Goal: Find specific page/section: Find specific page/section

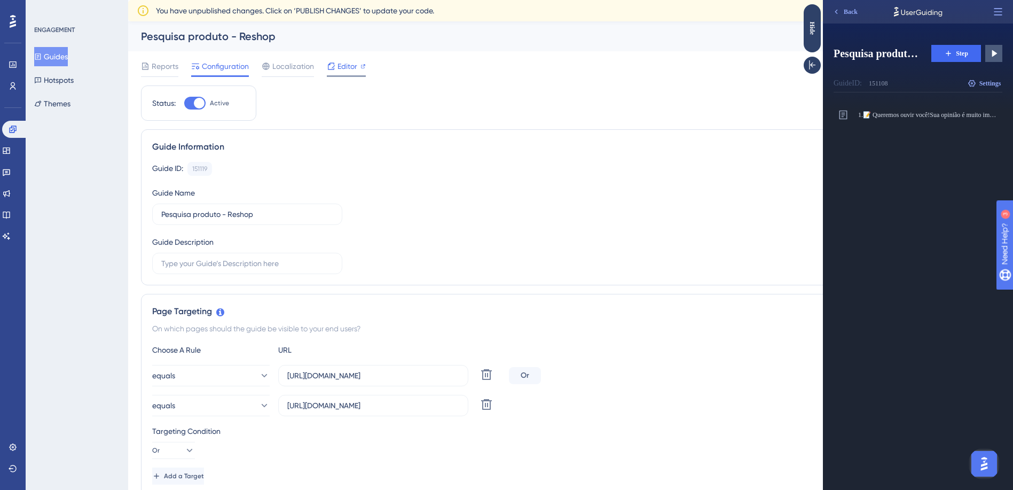
click at [339, 72] on span "Editor" at bounding box center [347, 66] width 20 height 13
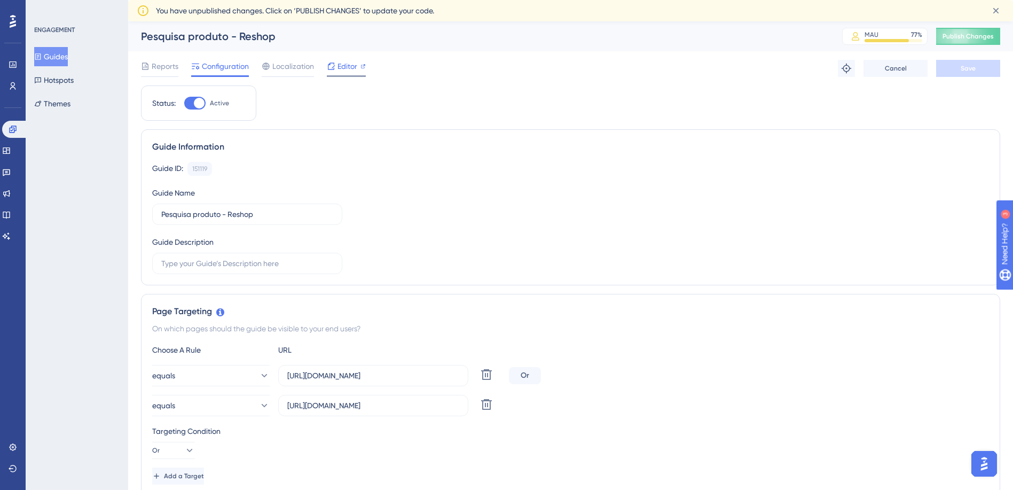
click at [349, 68] on span "Editor" at bounding box center [347, 66] width 20 height 13
click at [15, 133] on icon at bounding box center [13, 129] width 9 height 9
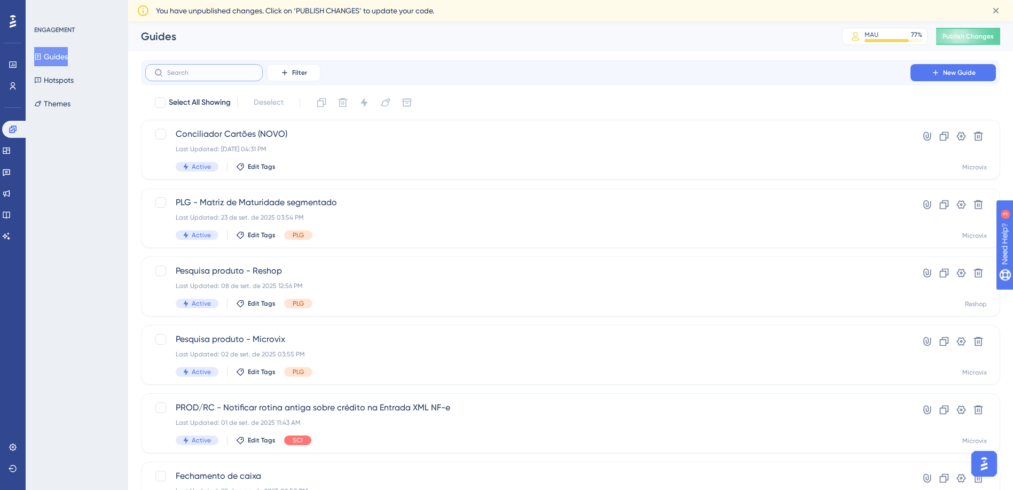
click at [217, 70] on input "text" at bounding box center [210, 72] width 87 height 7
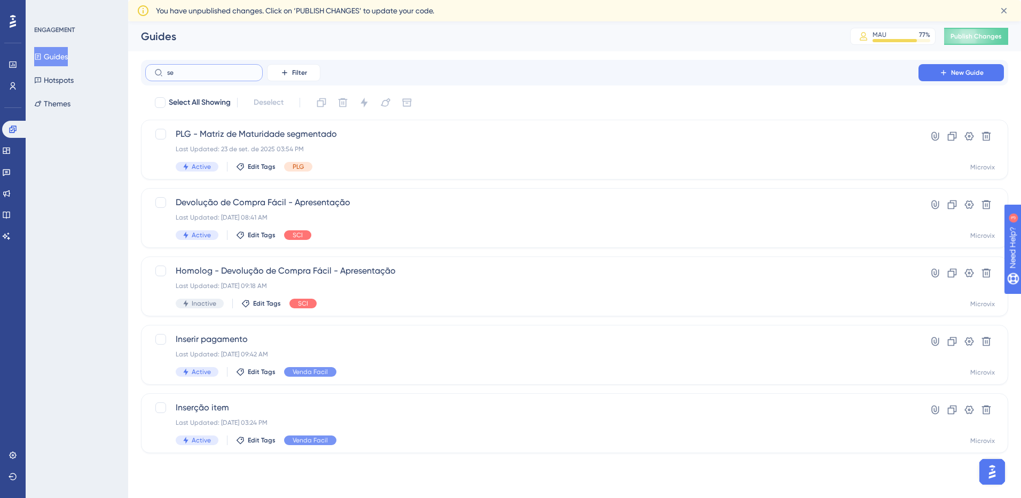
type input "set"
checkbox input "true"
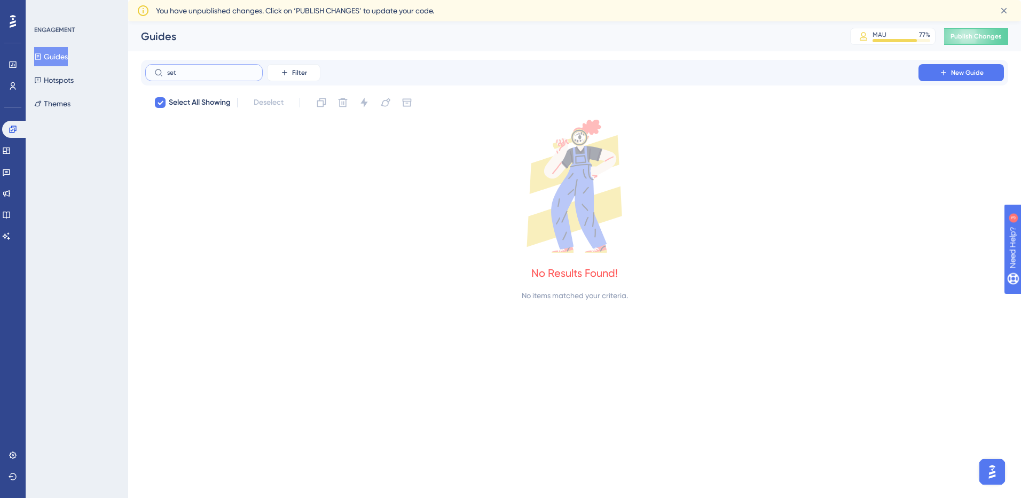
type input "se"
checkbox input "false"
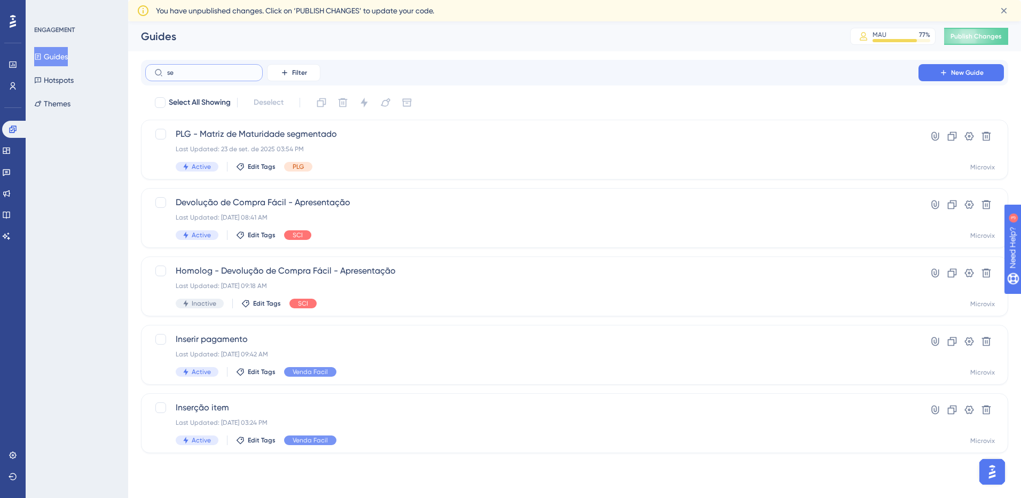
type input "s"
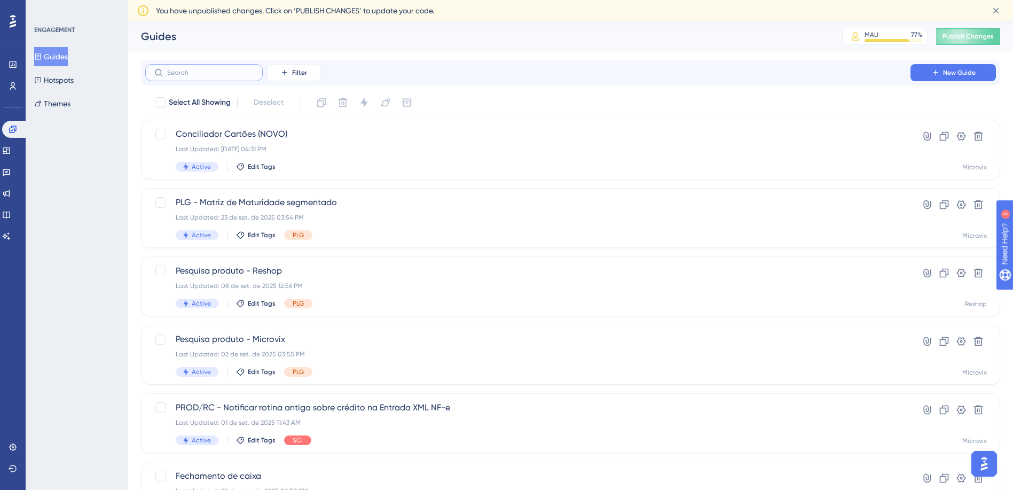
click at [207, 74] on input "text" at bounding box center [210, 72] width 87 height 7
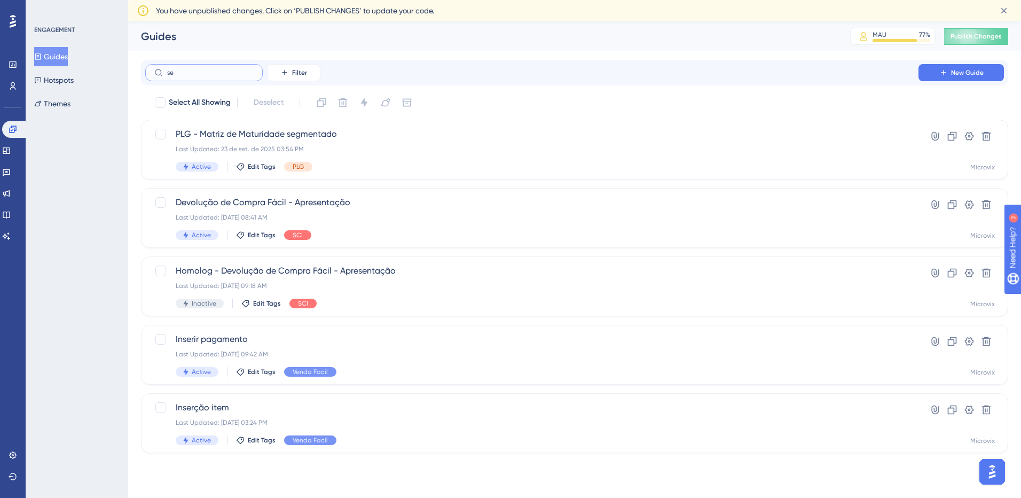
type input "set"
checkbox input "true"
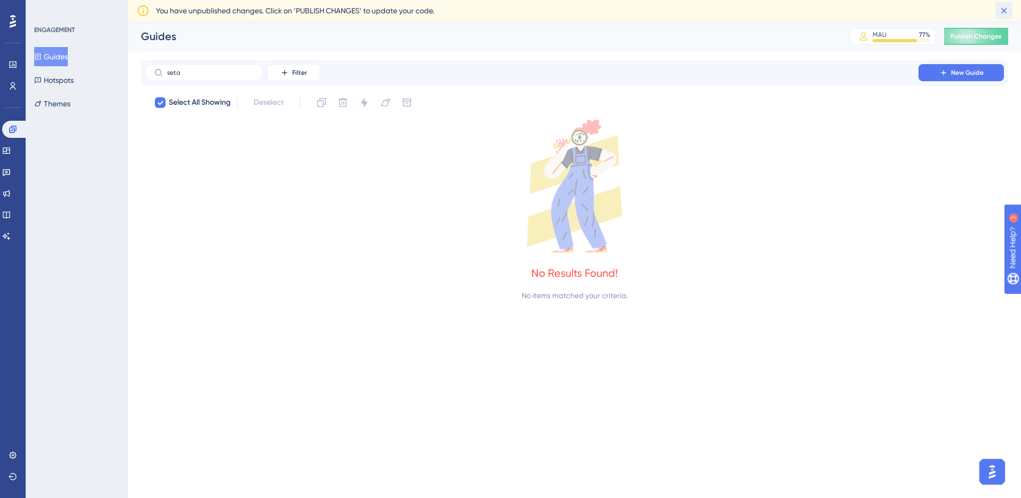
click at [1007, 11] on icon at bounding box center [1004, 10] width 11 height 11
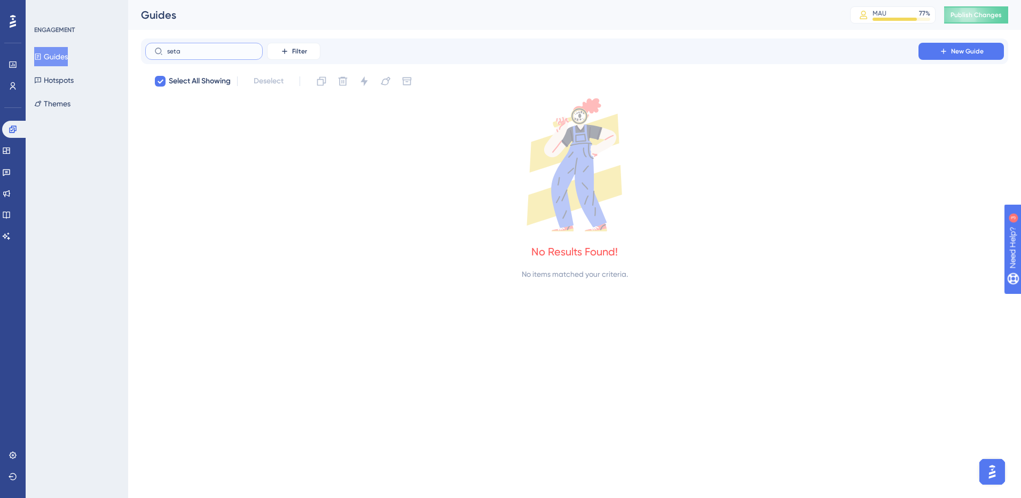
click at [218, 48] on input "seta" at bounding box center [210, 51] width 87 height 7
type input "i"
checkbox input "false"
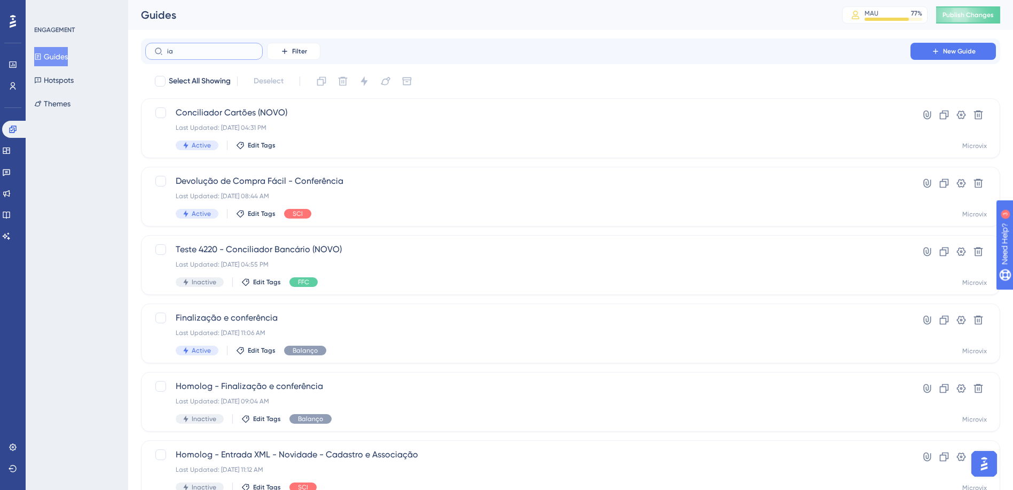
type input "i"
type input "I"
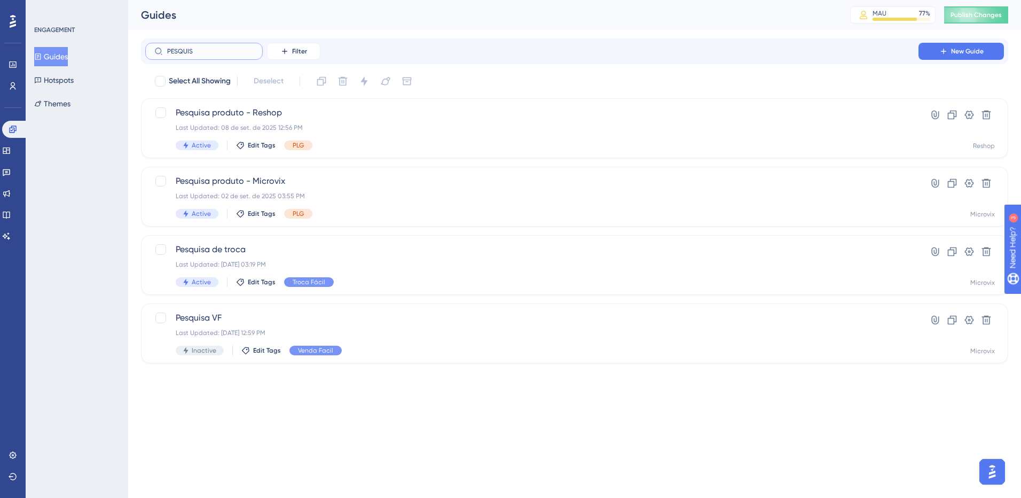
type input "PESQUISA"
click at [179, 54] on input "PESQUISA" at bounding box center [210, 51] width 87 height 7
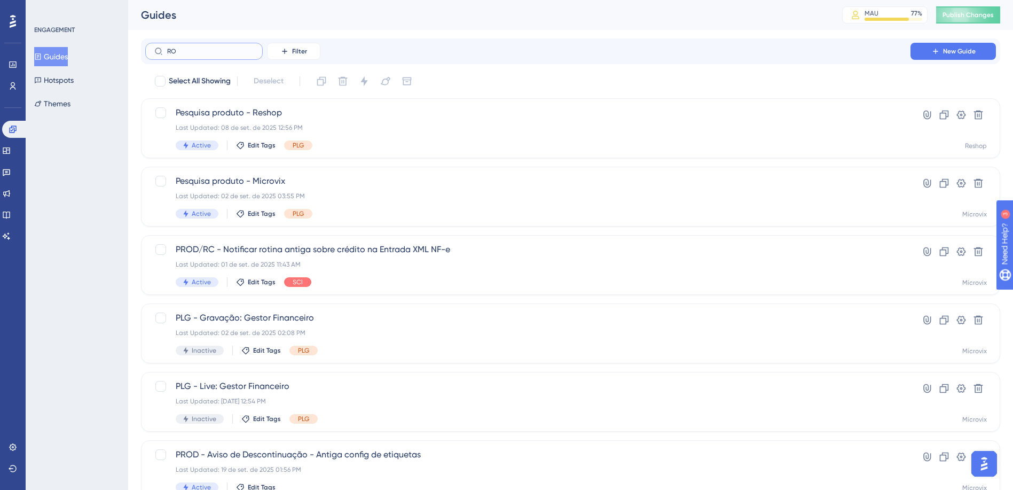
type input "ROA"
checkbox input "true"
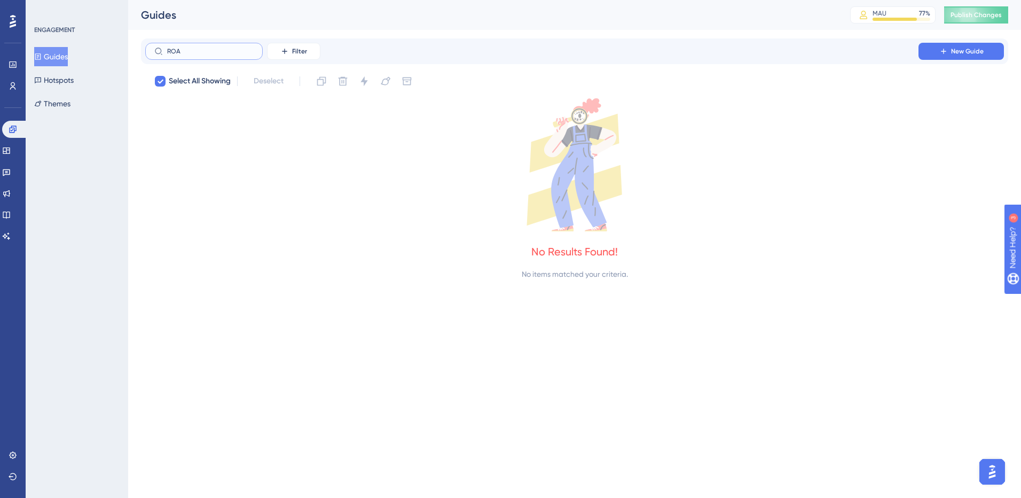
type input "RO"
checkbox input "false"
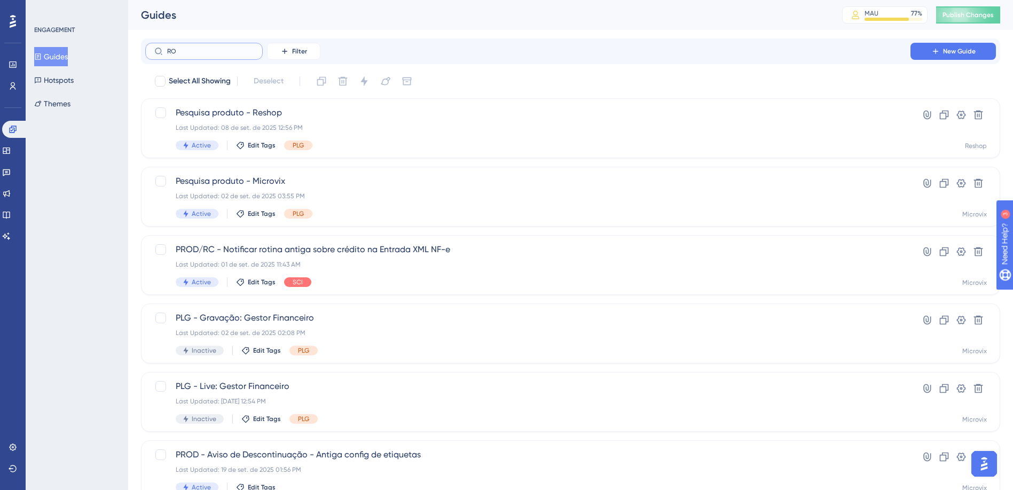
type input "ROA"
checkbox input "true"
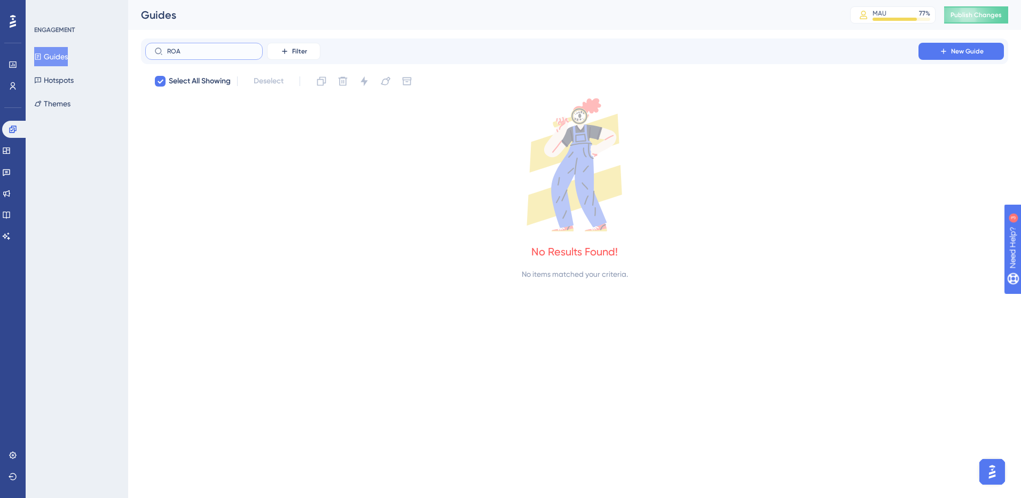
type input "RO"
checkbox input "false"
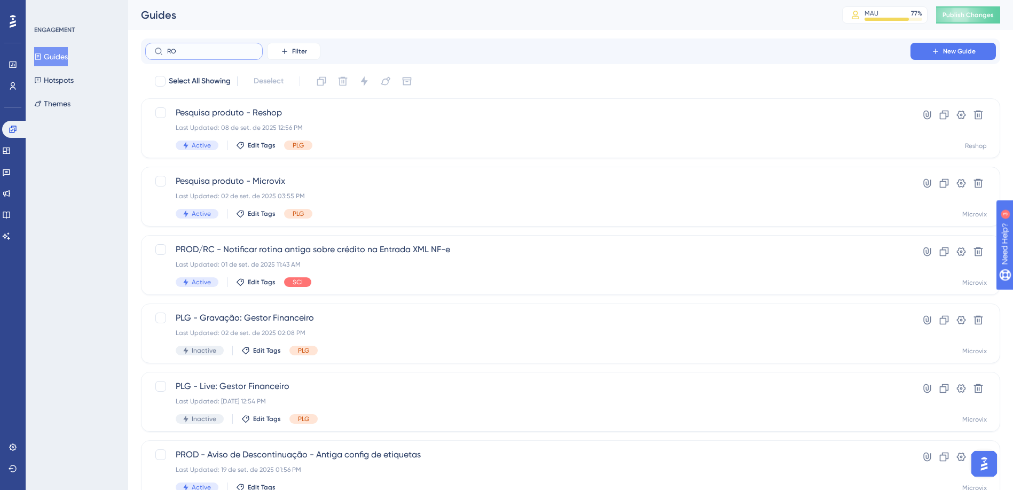
type input "R"
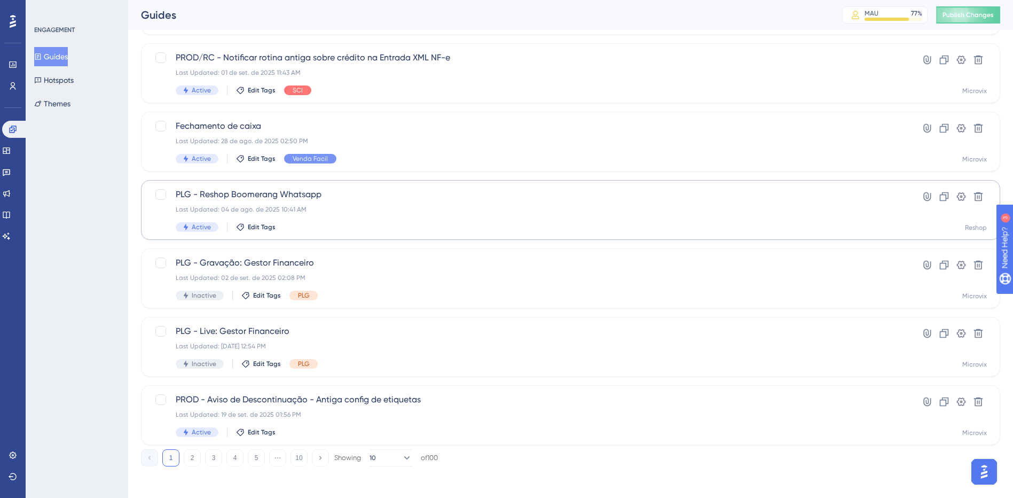
scroll to position [331, 0]
click at [191, 455] on button "2" at bounding box center [192, 454] width 17 height 17
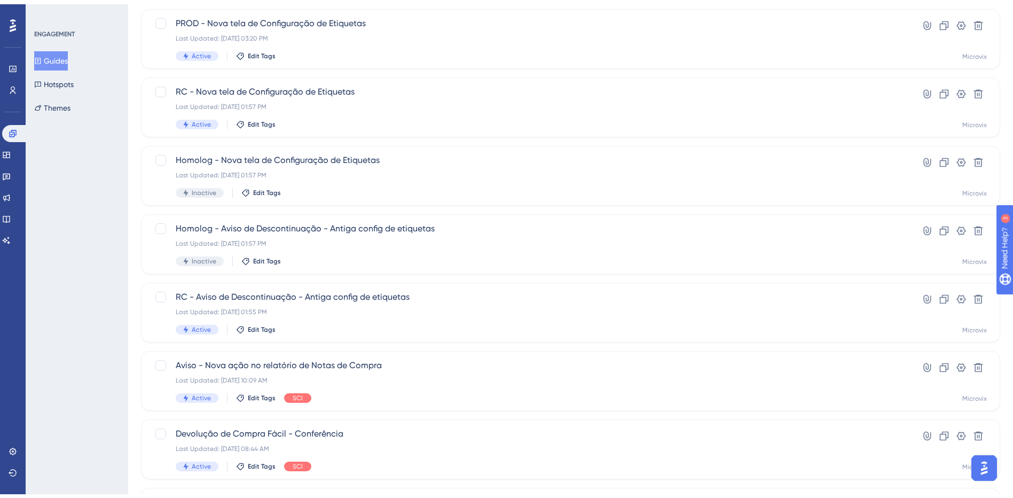
scroll to position [267, 0]
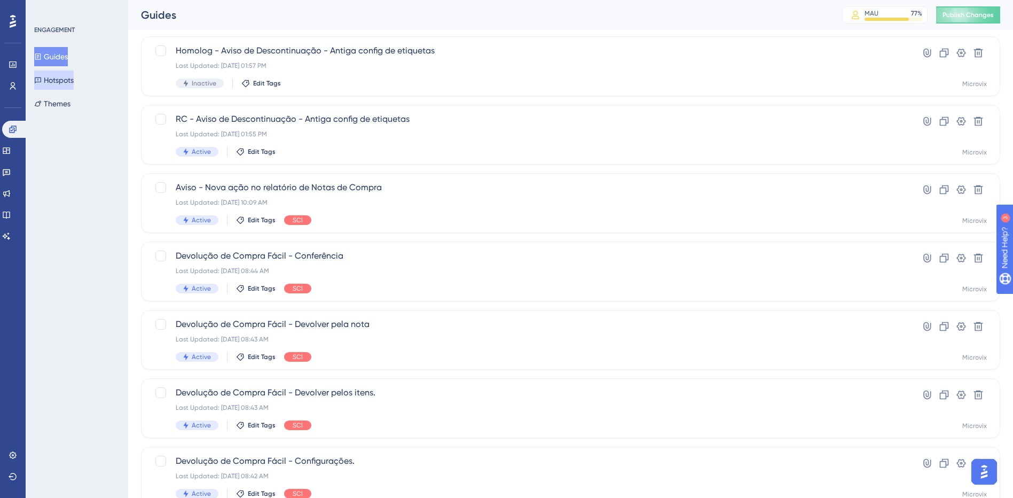
click at [72, 85] on button "Hotspots" at bounding box center [54, 79] width 40 height 19
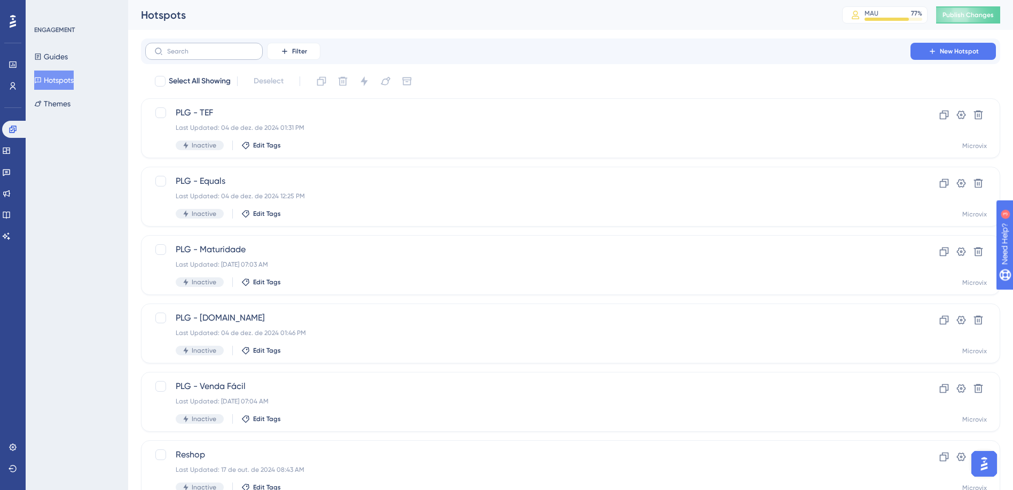
click at [217, 56] on label at bounding box center [203, 51] width 117 height 17
click at [217, 55] on input "text" at bounding box center [210, 51] width 87 height 7
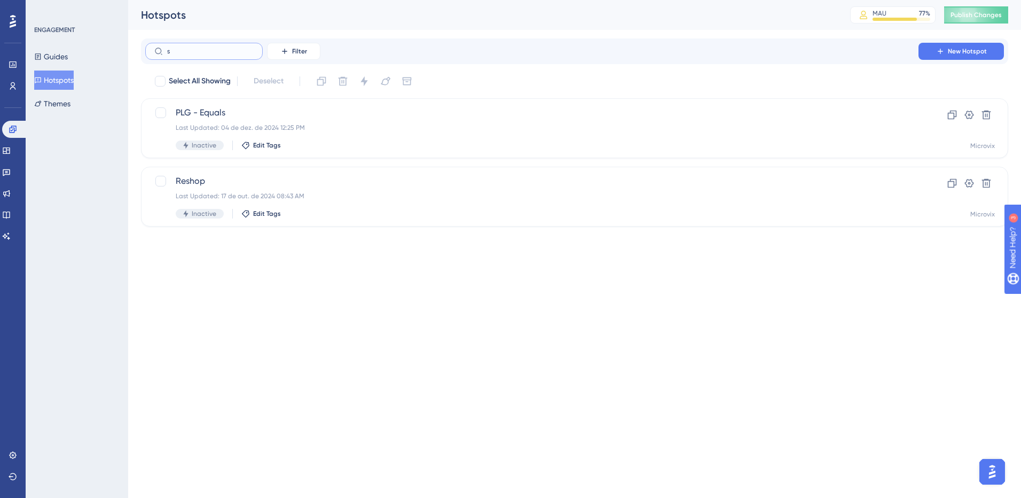
type input "se"
checkbox input "true"
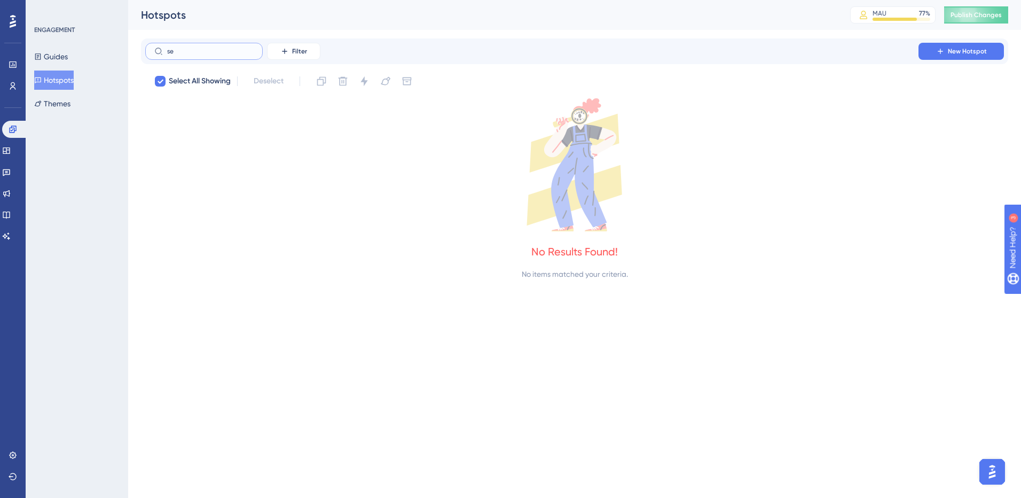
type input "s"
checkbox input "false"
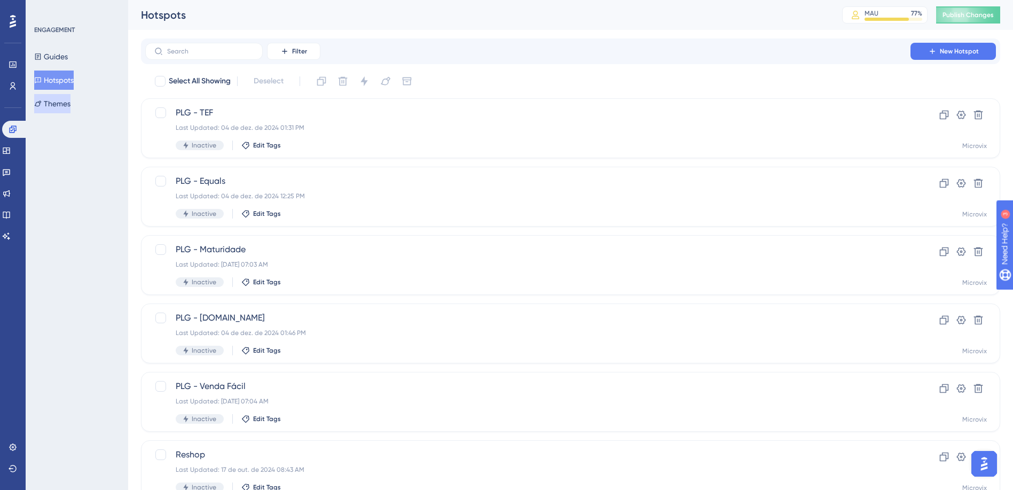
click at [65, 105] on button "Themes" at bounding box center [52, 103] width 36 height 19
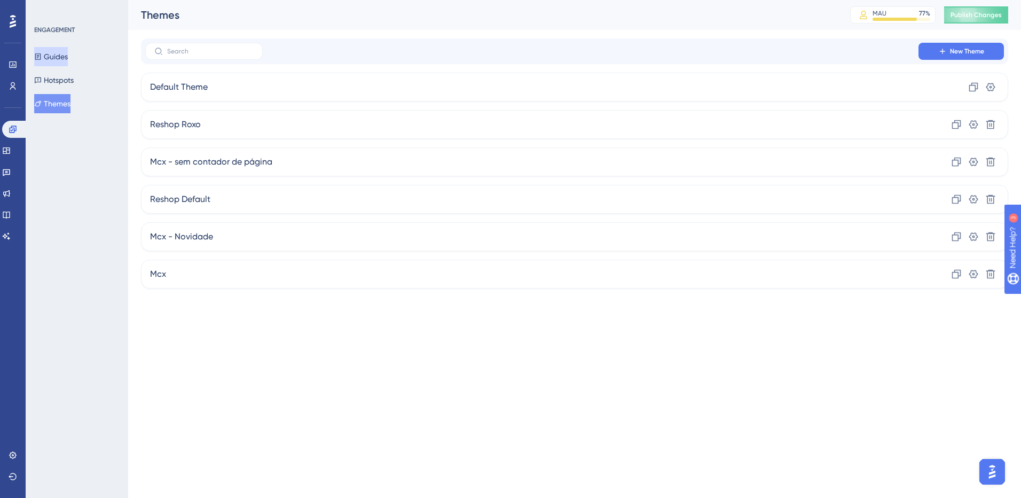
click at [68, 57] on button "Guides" at bounding box center [51, 56] width 34 height 19
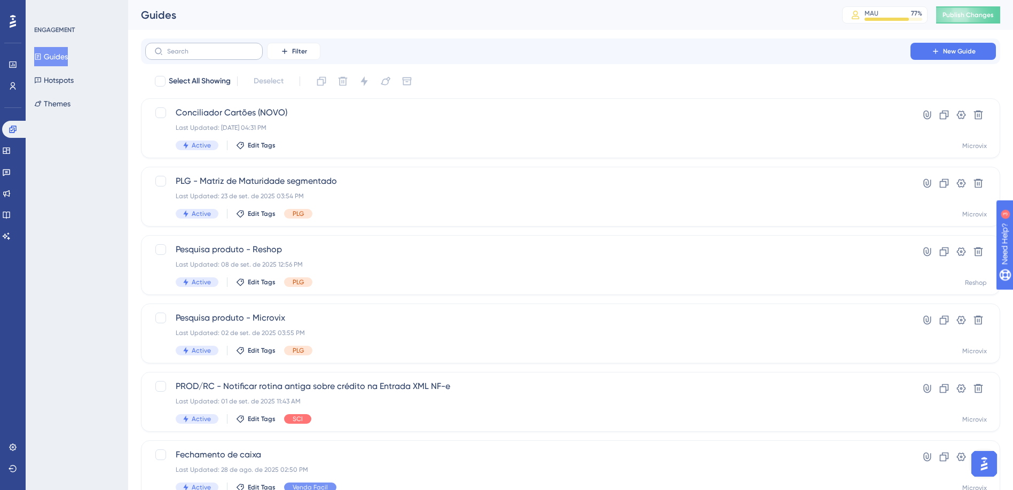
click at [197, 44] on label at bounding box center [203, 51] width 117 height 17
click at [197, 48] on input "text" at bounding box center [210, 51] width 87 height 7
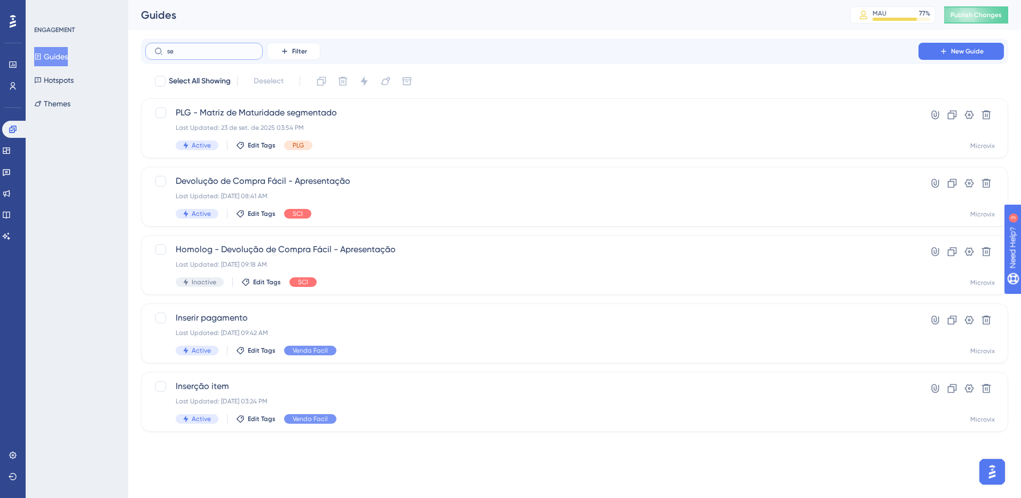
type input "set"
checkbox input "true"
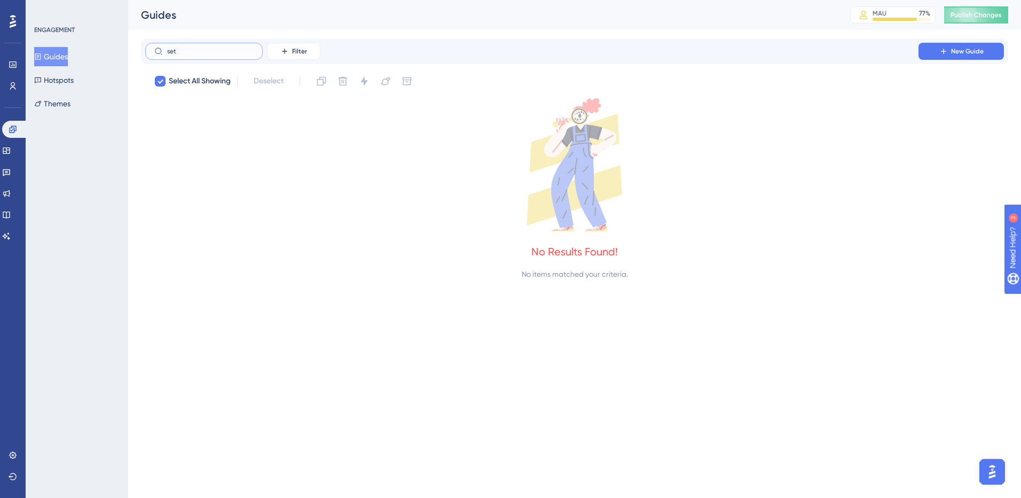
type input "se"
checkbox input "false"
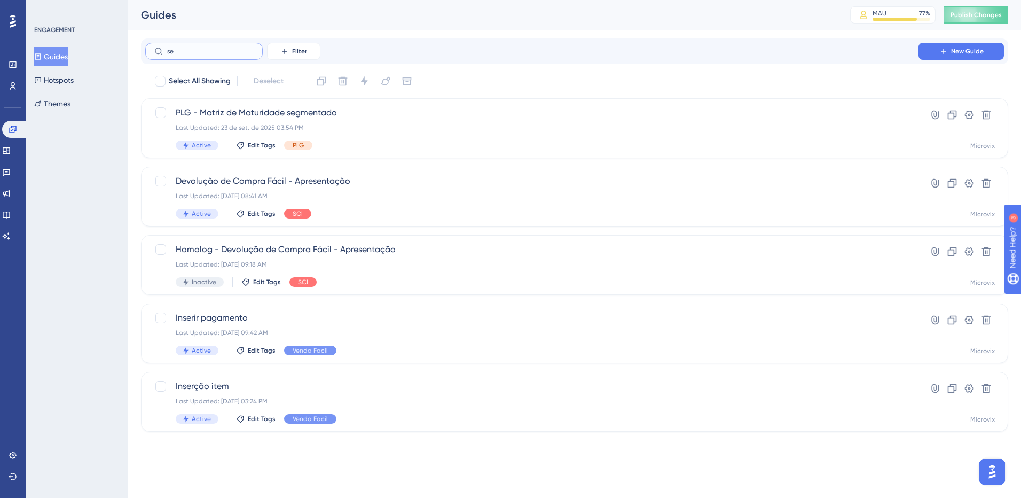
type input "s"
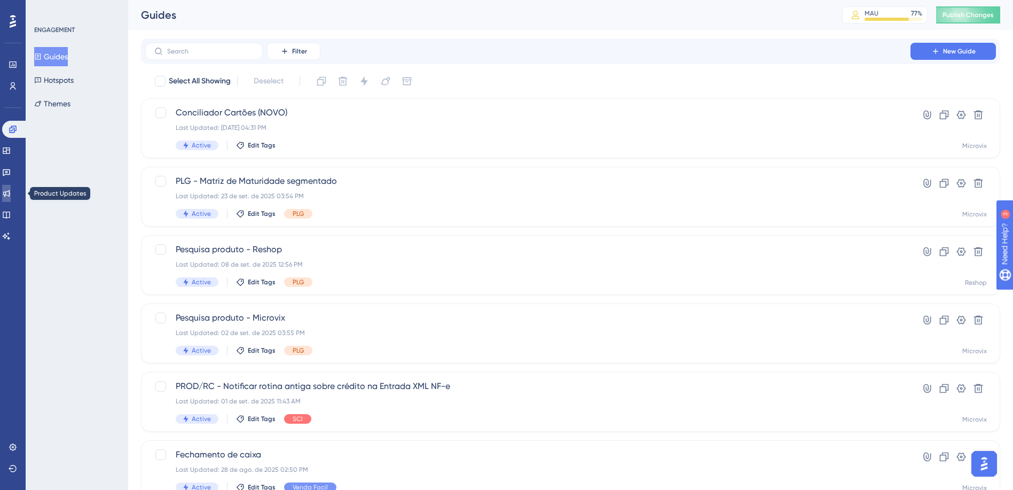
click at [10, 195] on icon at bounding box center [6, 193] width 7 height 7
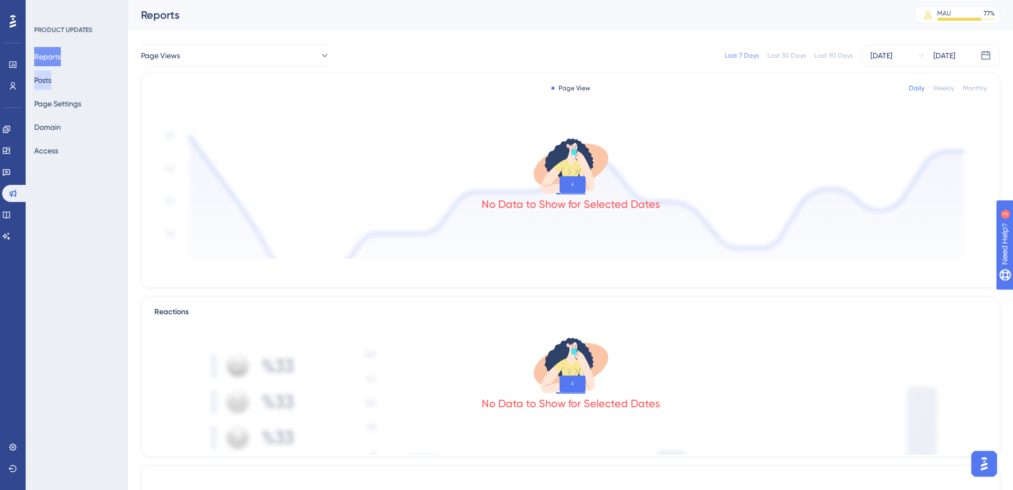
click at [51, 81] on button "Posts" at bounding box center [42, 79] width 17 height 19
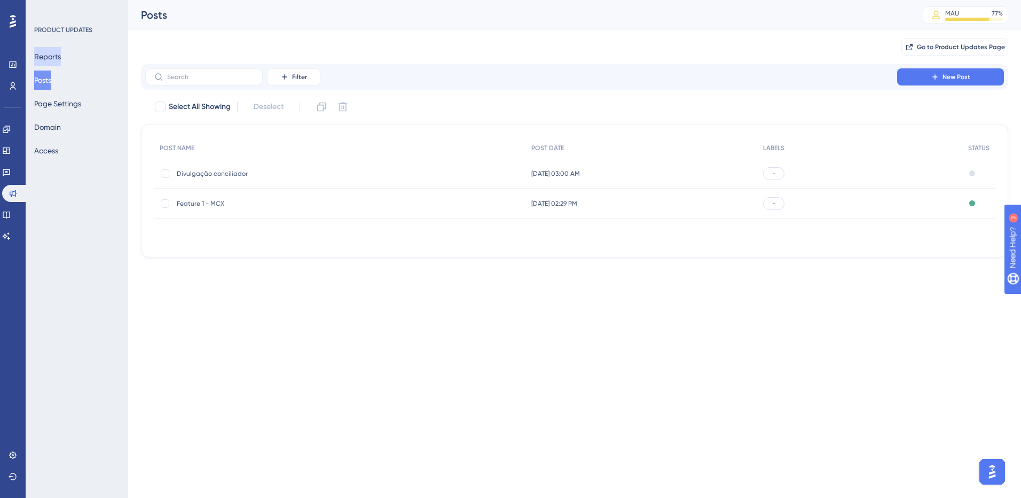
click at [58, 65] on button "Reports" at bounding box center [47, 56] width 27 height 19
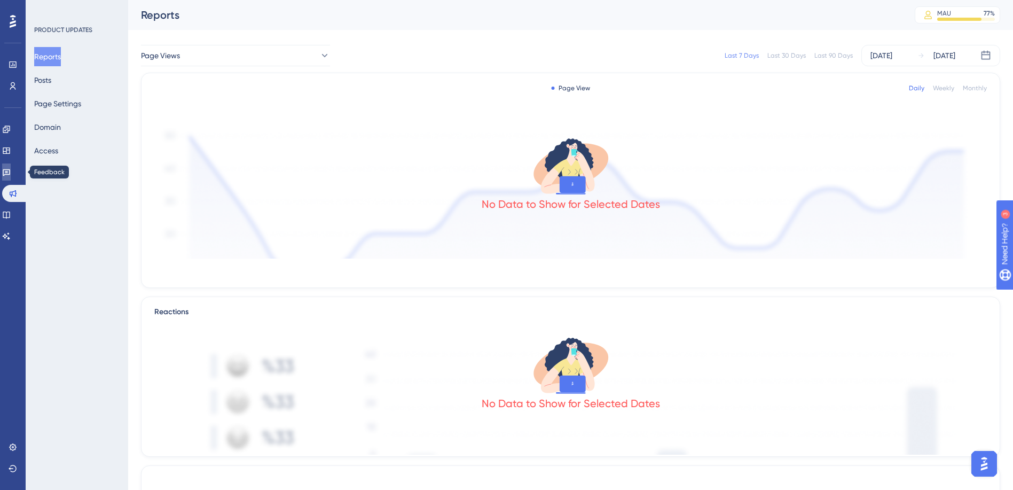
click at [11, 164] on link at bounding box center [6, 171] width 9 height 17
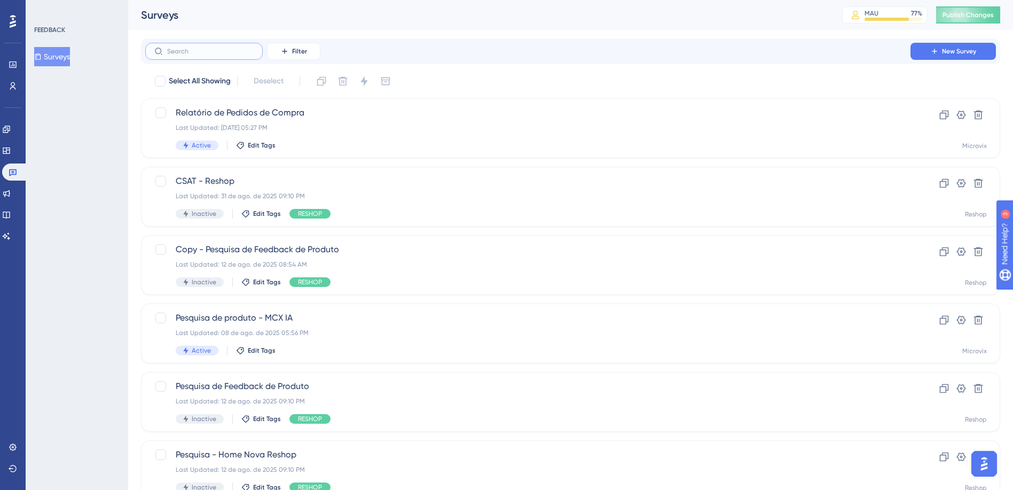
click at [203, 48] on input "text" at bounding box center [210, 51] width 87 height 7
type input "se"
checkbox input "true"
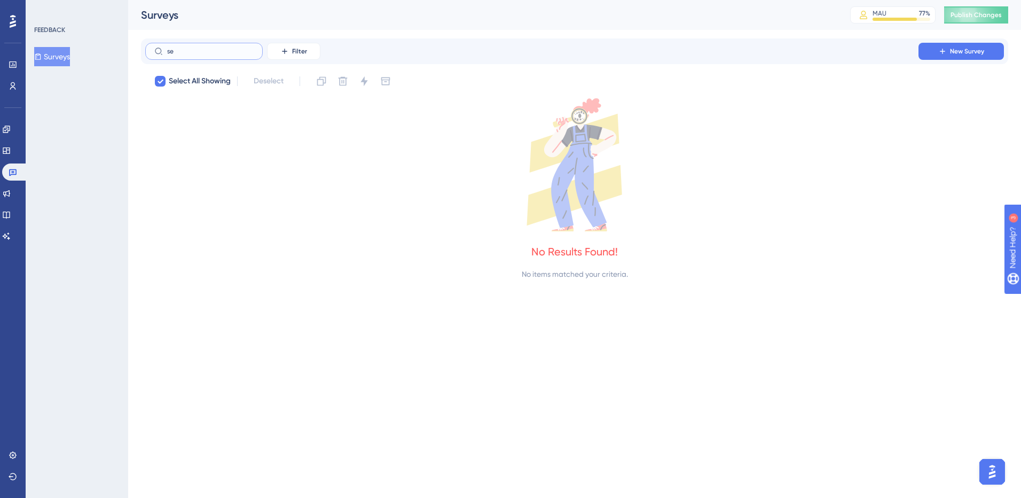
type input "s"
checkbox input "false"
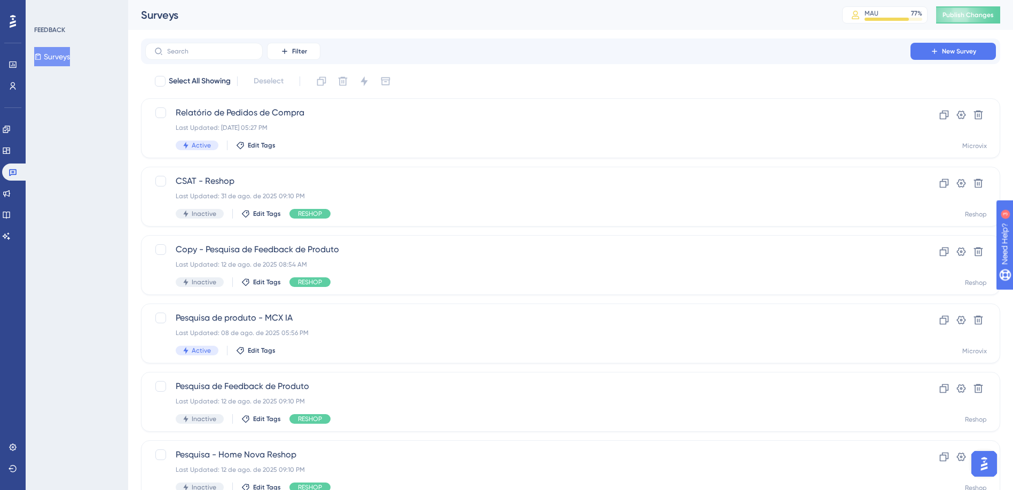
click at [195, 62] on div "Filter New Survey" at bounding box center [570, 51] width 859 height 26
click at [201, 52] on input "text" at bounding box center [210, 51] width 87 height 7
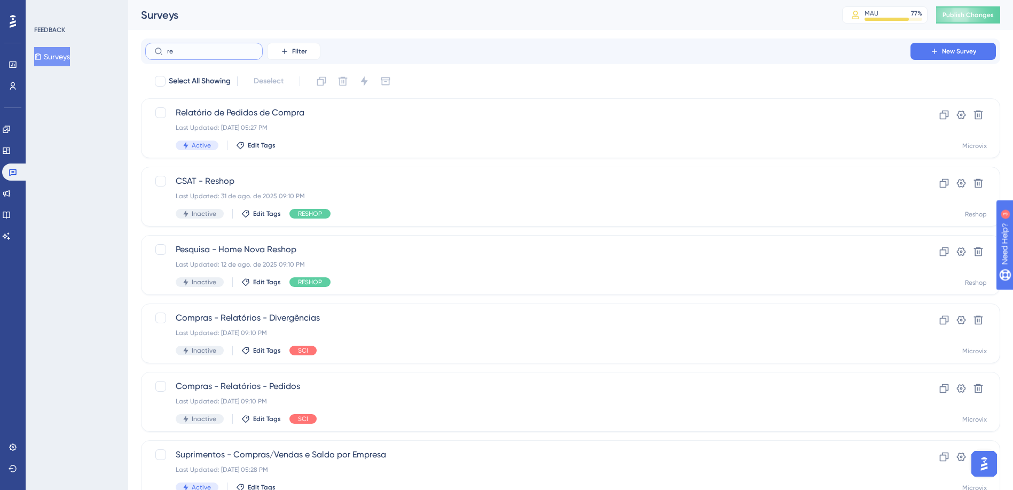
type input "r"
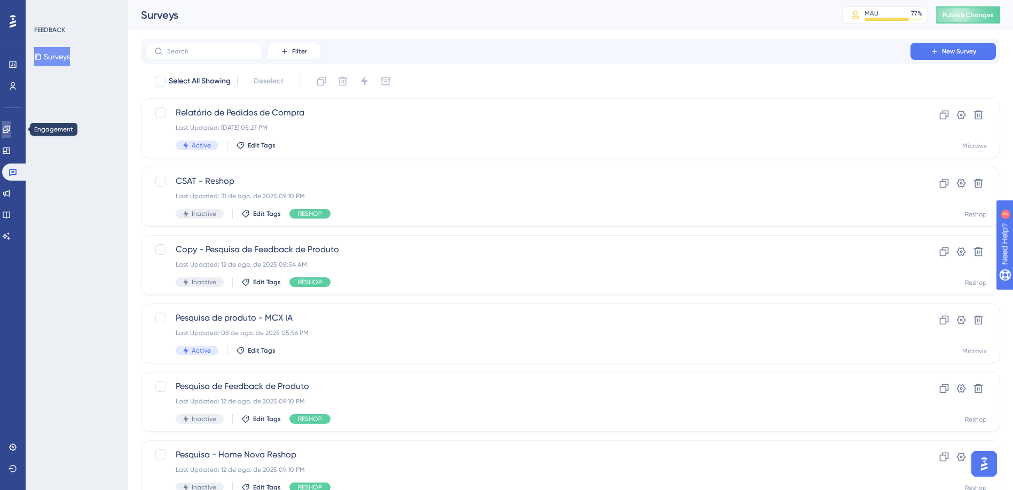
click at [11, 129] on icon at bounding box center [6, 129] width 9 height 9
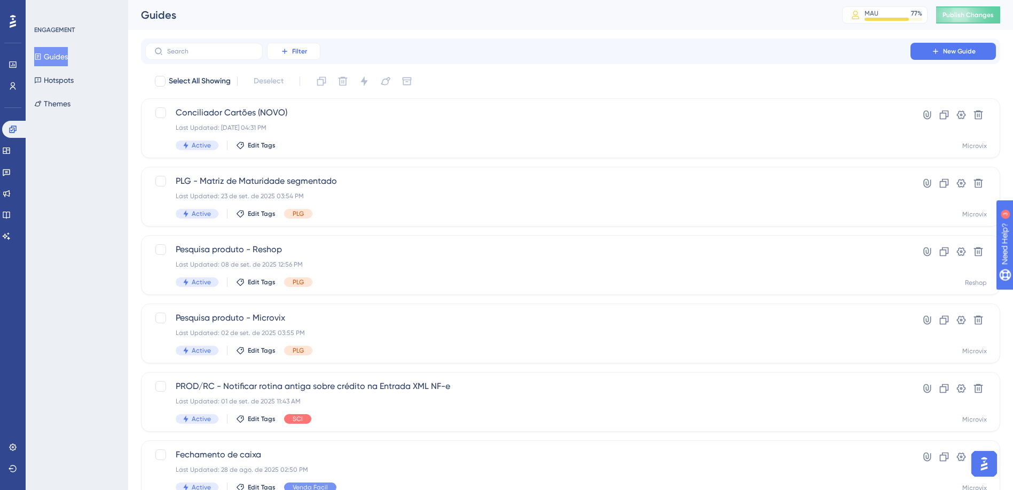
click at [300, 51] on span "Filter" at bounding box center [299, 51] width 15 height 9
click at [306, 79] on div "Tags Tags" at bounding box center [304, 81] width 44 height 21
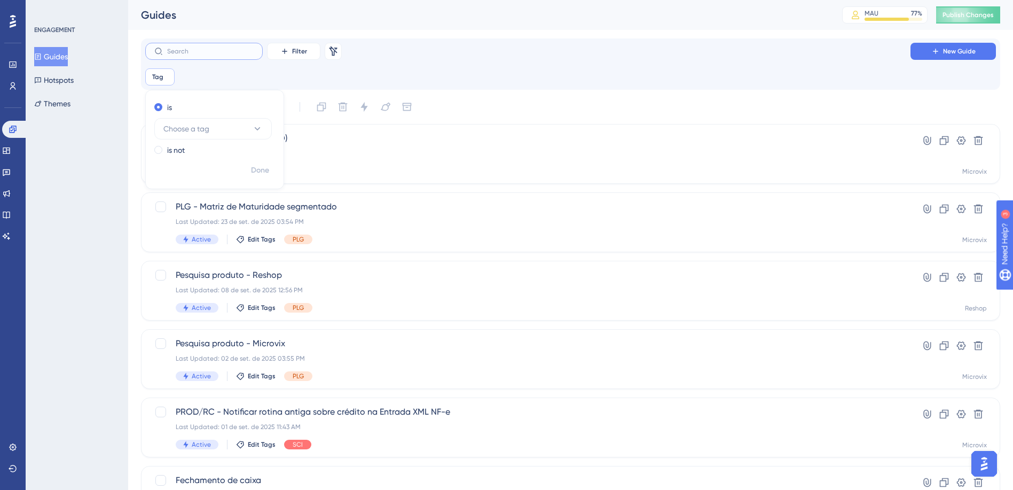
click at [232, 54] on input "text" at bounding box center [210, 51] width 87 height 7
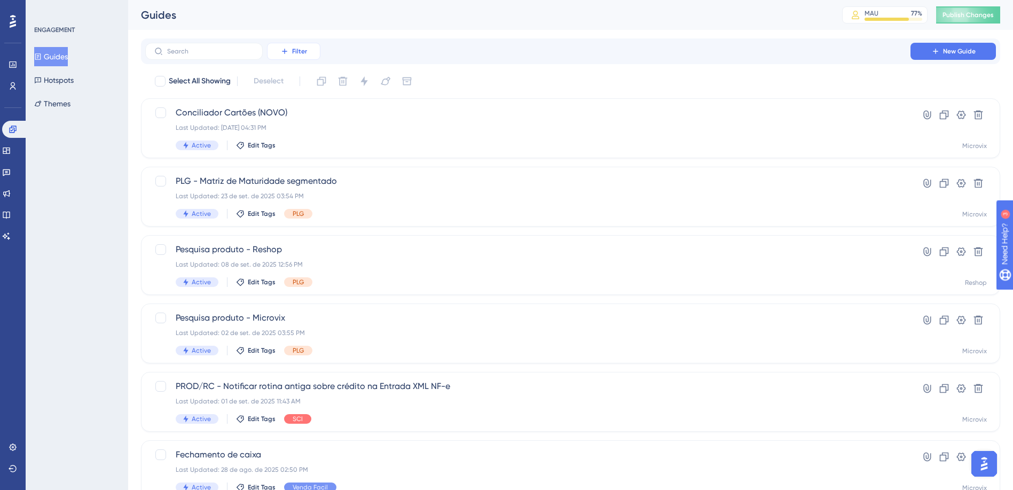
click at [309, 50] on button "Filter" at bounding box center [293, 51] width 53 height 17
click at [308, 88] on div "Tags Tags" at bounding box center [304, 81] width 44 height 21
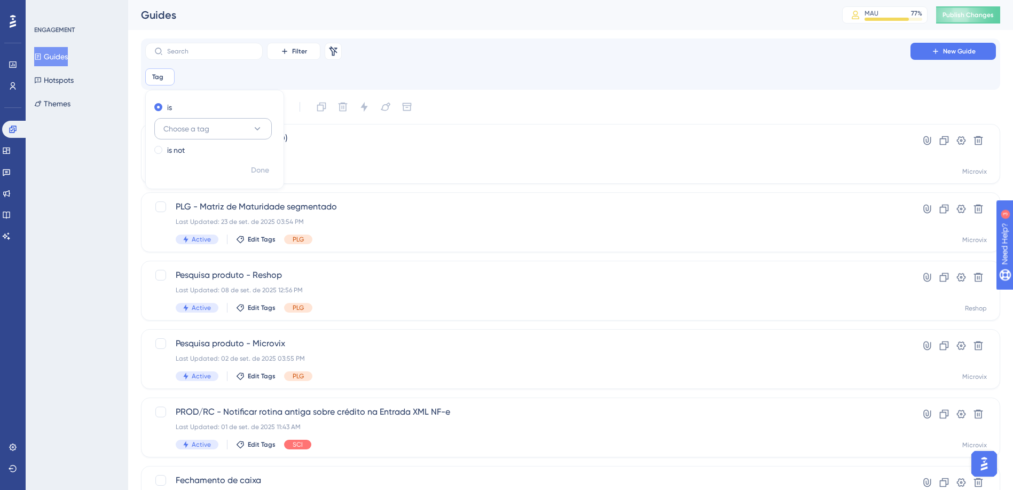
click at [192, 128] on span "Choose a tag" at bounding box center [186, 128] width 46 height 13
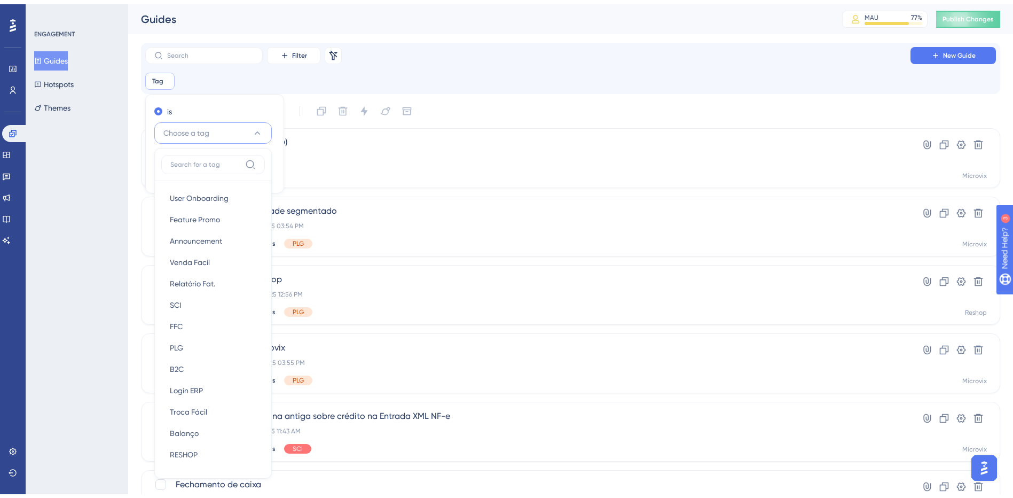
scroll to position [64, 0]
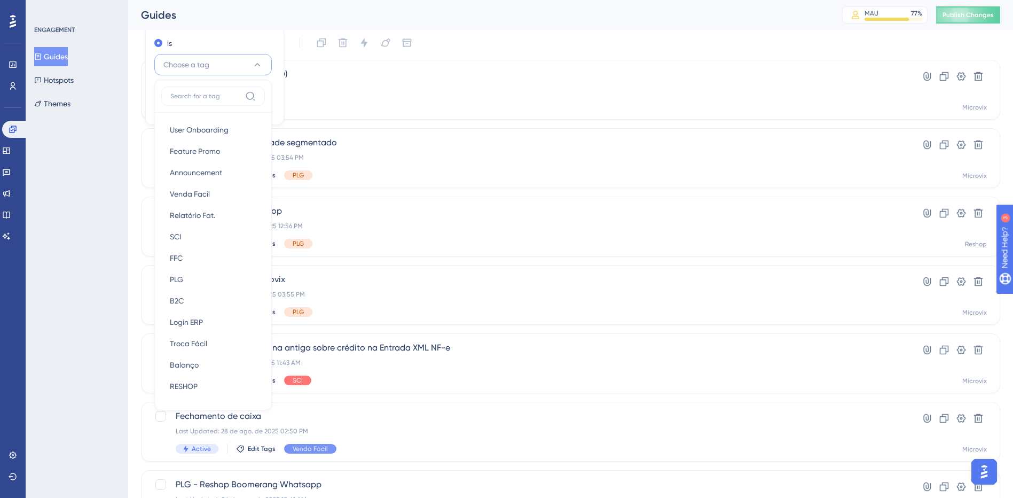
click at [228, 89] on label at bounding box center [213, 96] width 104 height 19
click at [228, 92] on input at bounding box center [205, 96] width 70 height 9
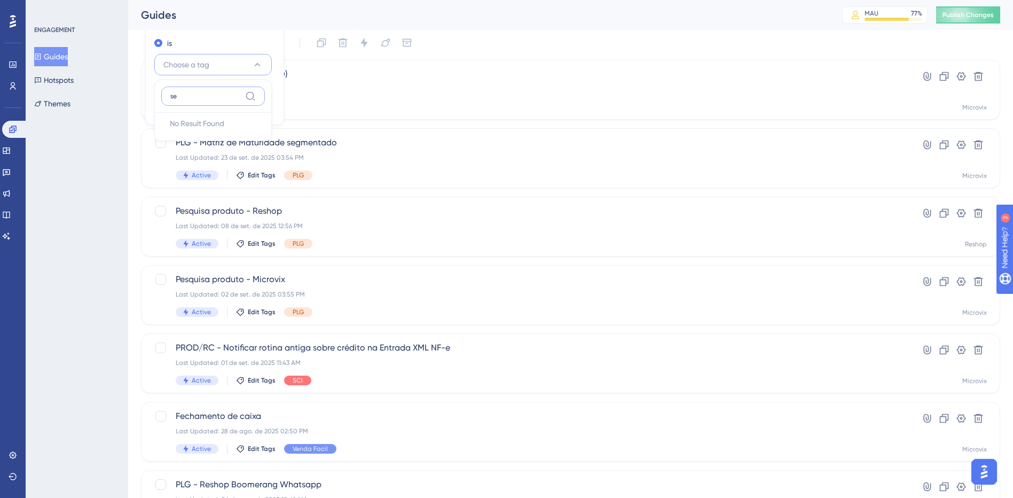
type input "s"
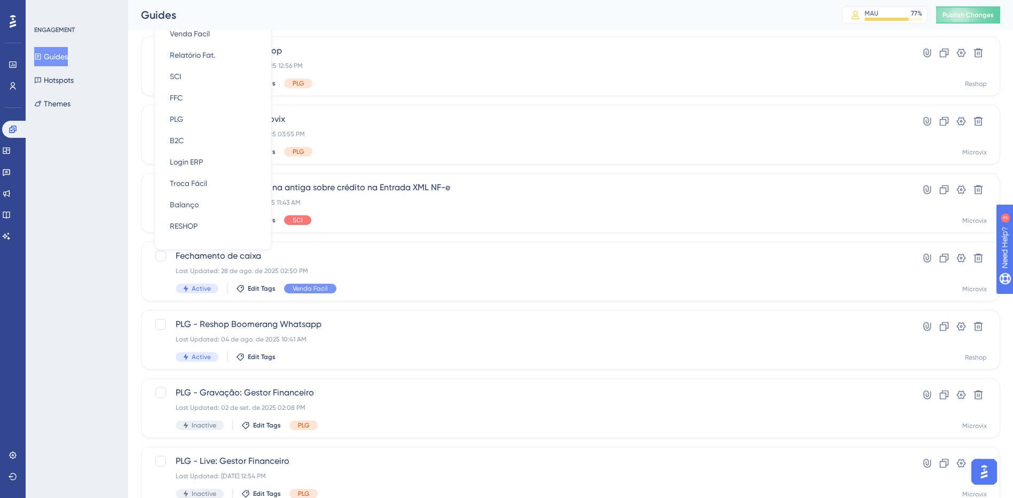
scroll to position [117, 0]
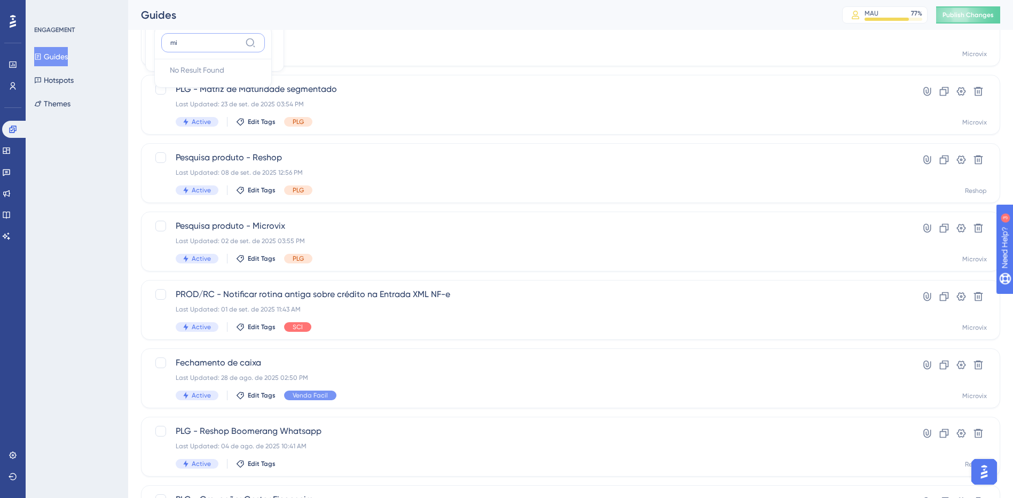
type input "m"
type input "er"
click at [375, 43] on div "Conciliador Cartões (NOVO) Last Updated: [DATE] 04:31 PM Active Edit Tags" at bounding box center [528, 36] width 704 height 44
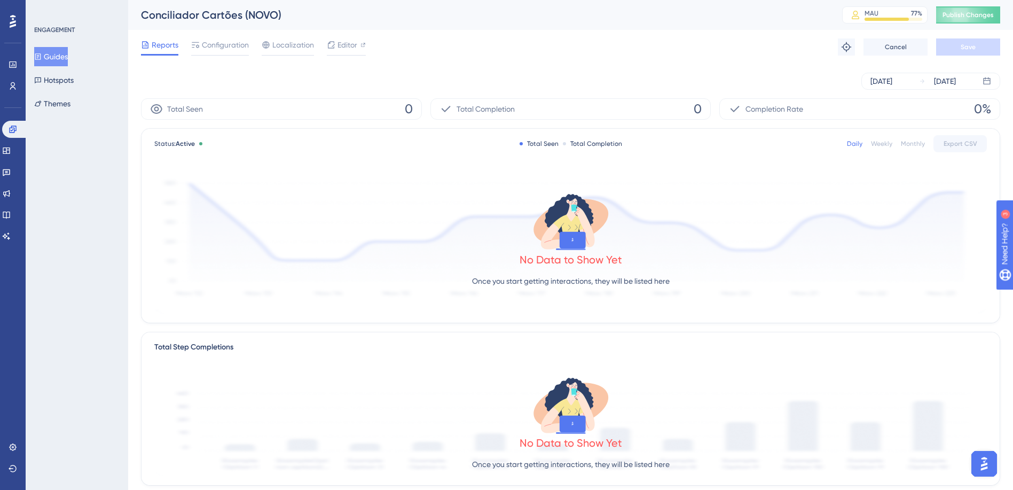
click at [66, 53] on button "Guides" at bounding box center [51, 56] width 34 height 19
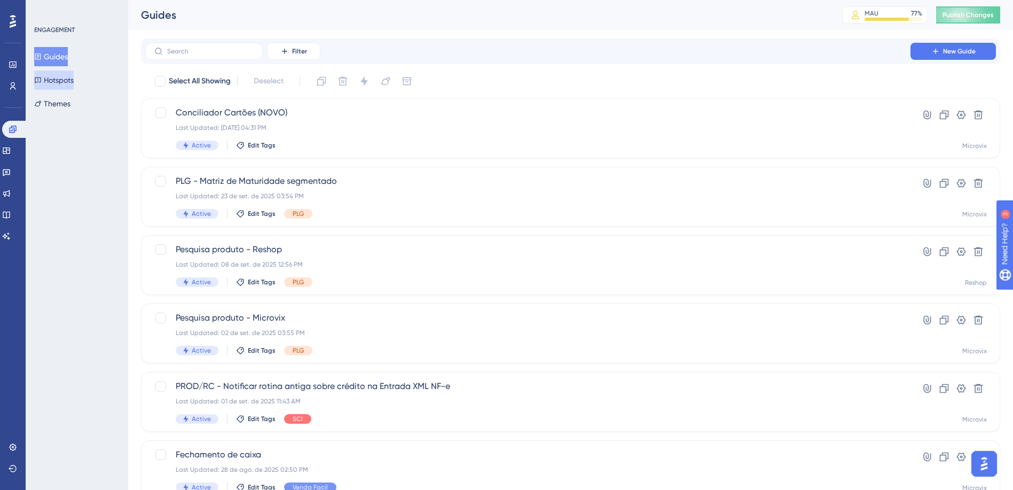
click at [65, 78] on button "Hotspots" at bounding box center [54, 79] width 40 height 19
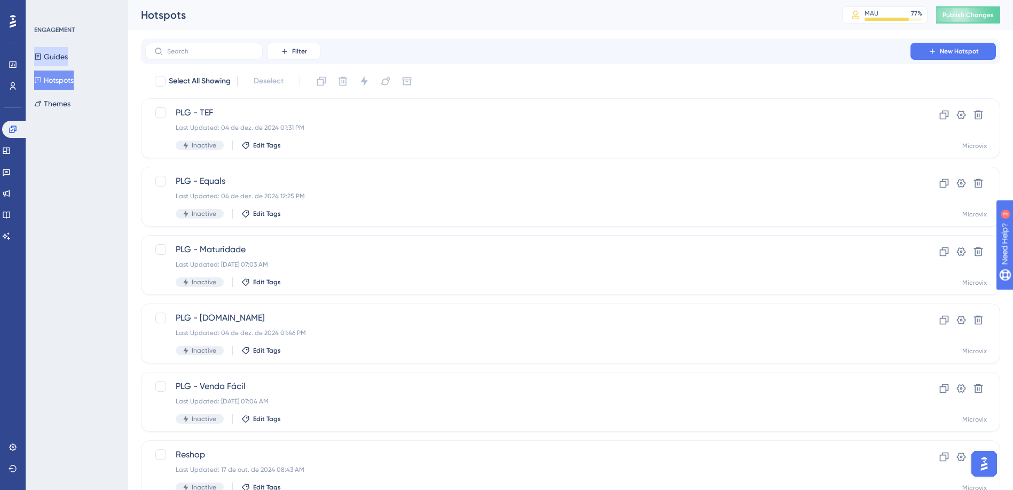
click at [60, 60] on button "Guides" at bounding box center [51, 56] width 34 height 19
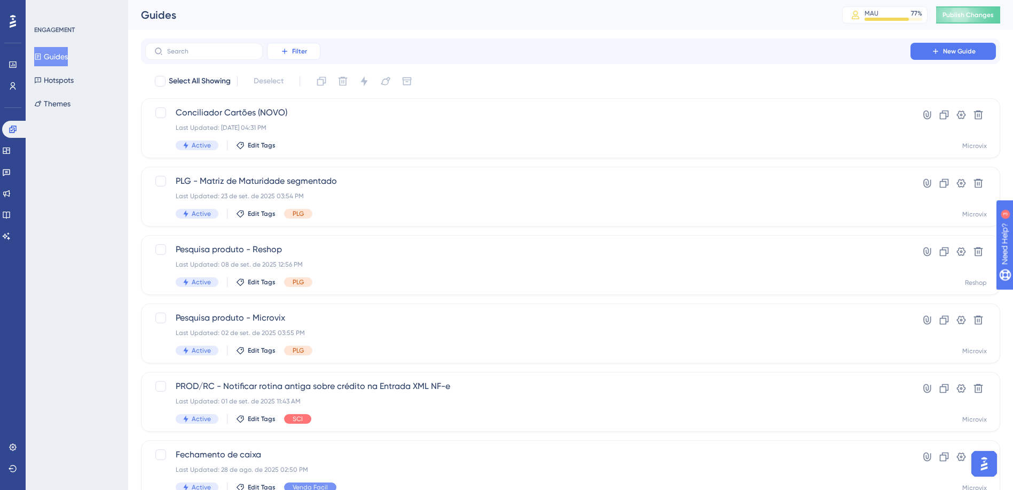
click at [290, 46] on button "Filter" at bounding box center [293, 51] width 53 height 17
click at [319, 169] on span "Date Created" at bounding box center [304, 167] width 44 height 13
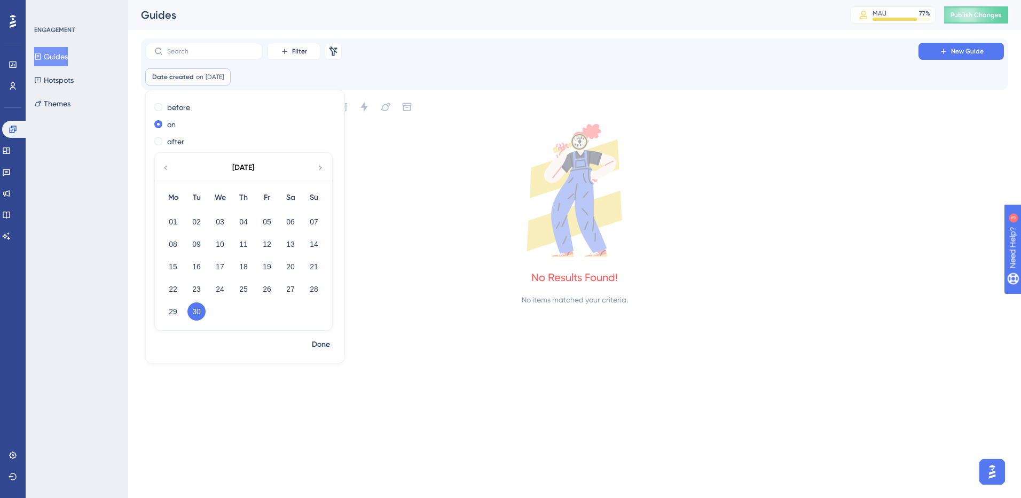
click at [166, 161] on div "[DATE]" at bounding box center [243, 168] width 176 height 30
click at [166, 162] on div "[DATE]" at bounding box center [243, 168] width 176 height 30
click at [165, 170] on icon at bounding box center [165, 168] width 9 height 10
click at [266, 222] on button "01" at bounding box center [267, 222] width 18 height 18
click at [319, 166] on icon at bounding box center [320, 168] width 9 height 10
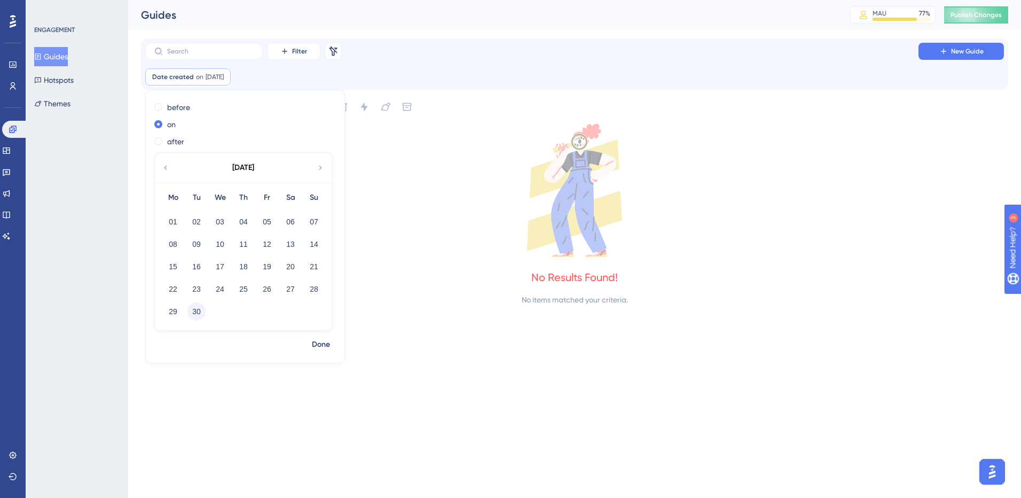
click at [200, 313] on button "30" at bounding box center [196, 311] width 18 height 18
drag, startPoint x: 314, startPoint y: 343, endPoint x: 335, endPoint y: 248, distance: 97.8
click at [335, 248] on div "before on after [DATE] Mo Tu We Th Fr Sa Su 01 02 03 04 05 06 07 08 09 10 11 12…" at bounding box center [245, 226] width 200 height 273
click at [164, 170] on icon at bounding box center [165, 168] width 9 height 10
click at [271, 215] on button "01" at bounding box center [267, 222] width 18 height 18
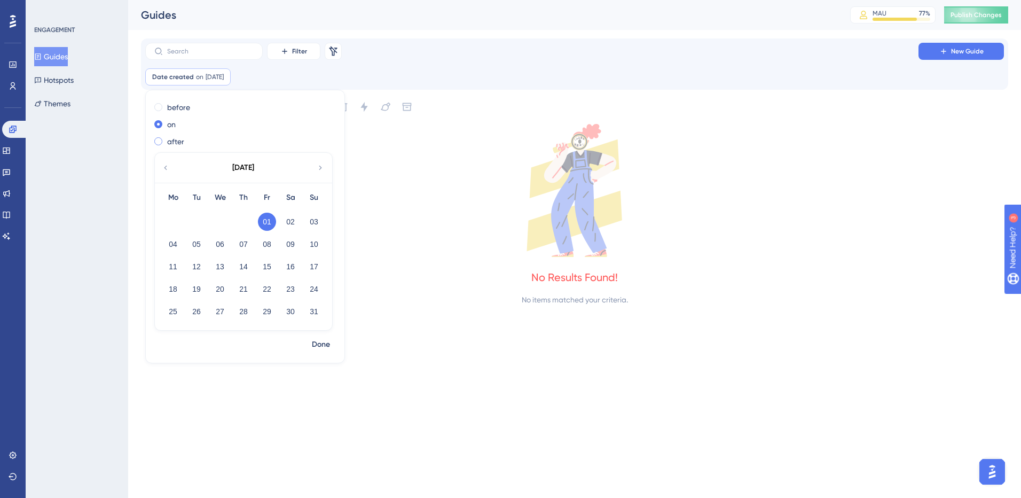
click at [163, 139] on div "after" at bounding box center [242, 141] width 177 height 13
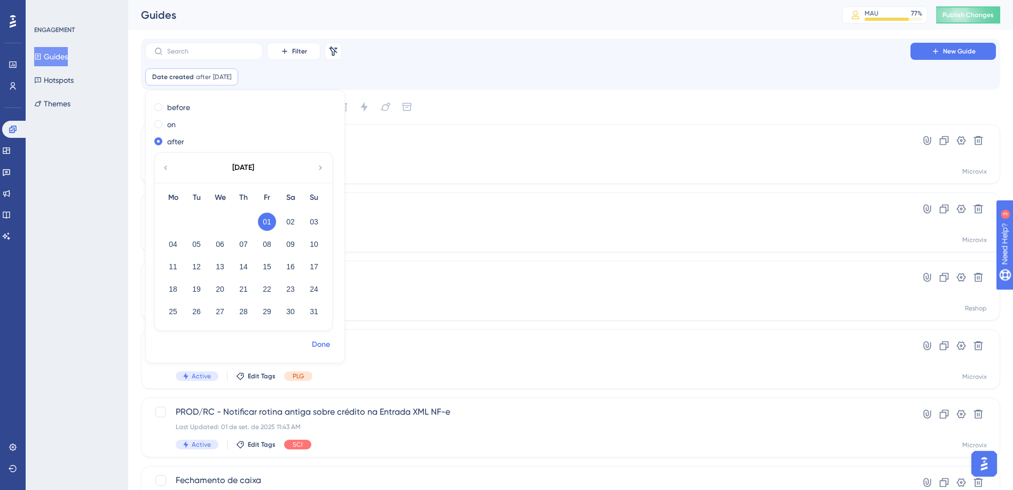
click at [331, 342] on button "Done" at bounding box center [321, 344] width 30 height 19
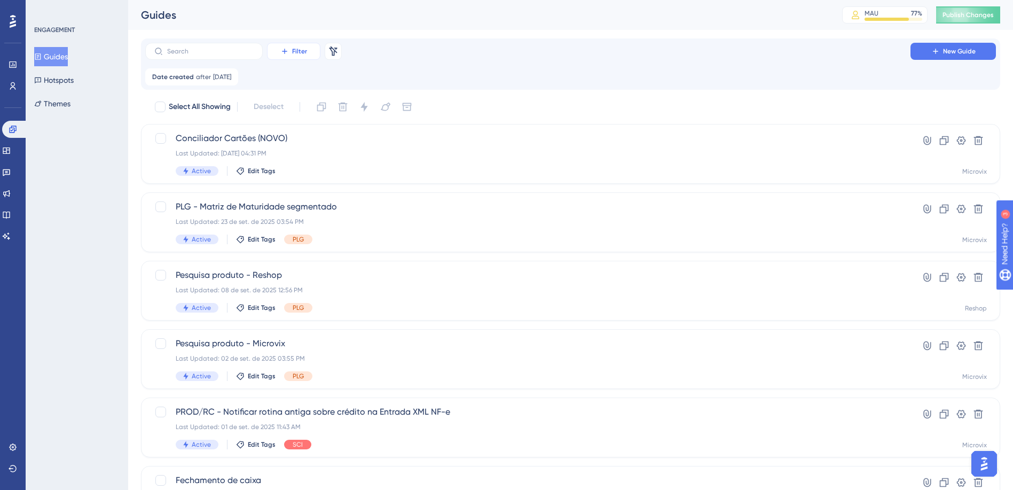
click at [309, 48] on button "Filter" at bounding box center [293, 51] width 53 height 17
click at [316, 143] on div "Status Status" at bounding box center [304, 145] width 44 height 21
click at [330, 129] on span "Choose a status" at bounding box center [309, 128] width 54 height 13
click at [333, 179] on div "Inactive Inactive" at bounding box center [331, 182] width 87 height 21
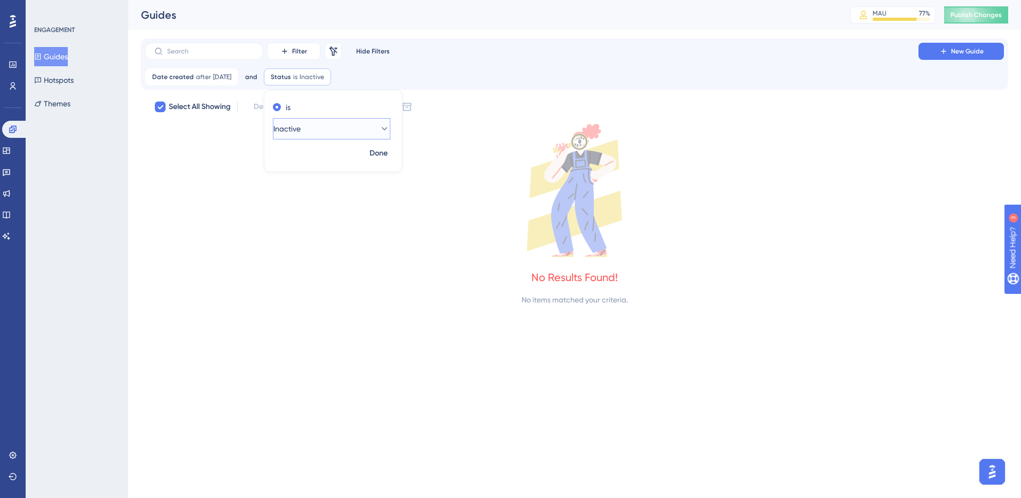
click at [340, 128] on button "Inactive" at bounding box center [331, 128] width 117 height 21
click at [310, 155] on span "Active" at bounding box center [298, 161] width 21 height 13
checkbox input "false"
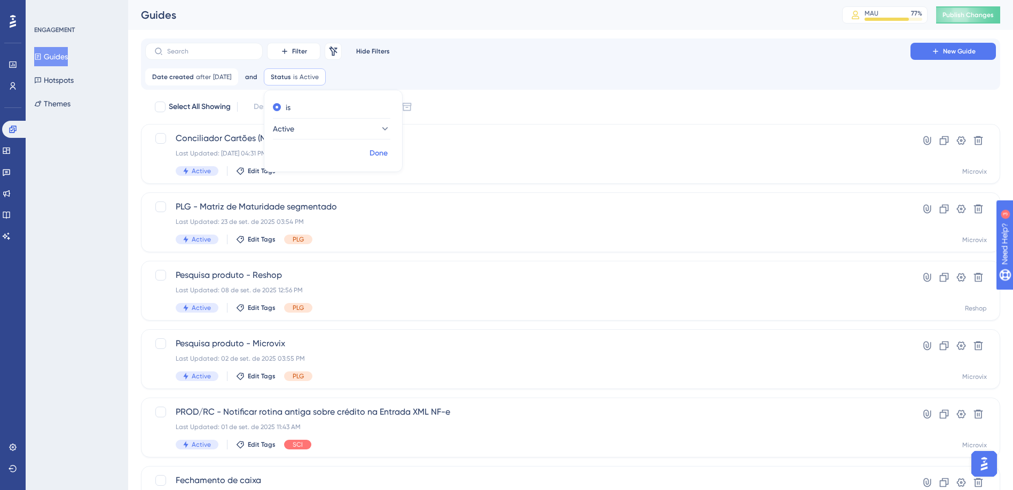
click at [388, 153] on span "Done" at bounding box center [379, 153] width 18 height 13
click at [231, 77] on span "[DATE]" at bounding box center [222, 77] width 18 height 9
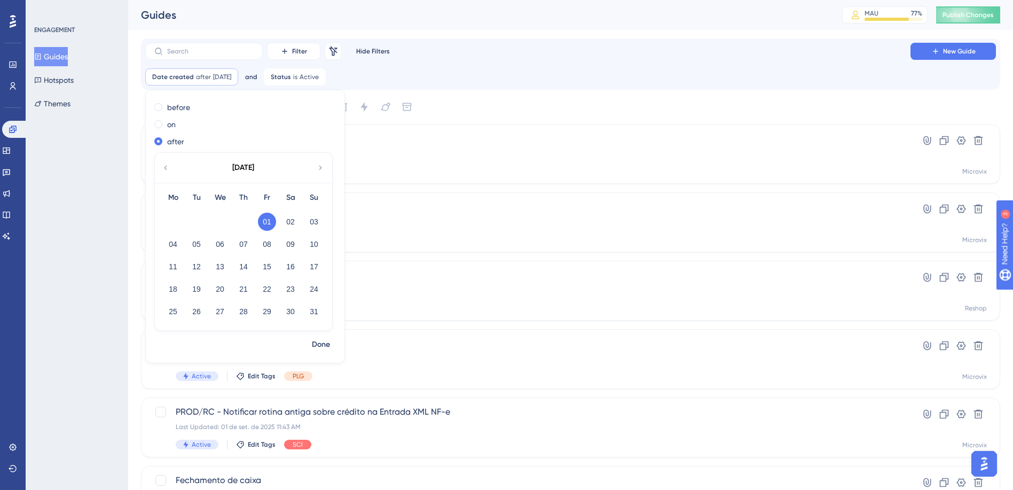
click at [164, 165] on icon at bounding box center [165, 168] width 9 height 10
click at [193, 221] on button "01" at bounding box center [196, 222] width 18 height 18
click at [328, 340] on span "Done" at bounding box center [321, 344] width 18 height 13
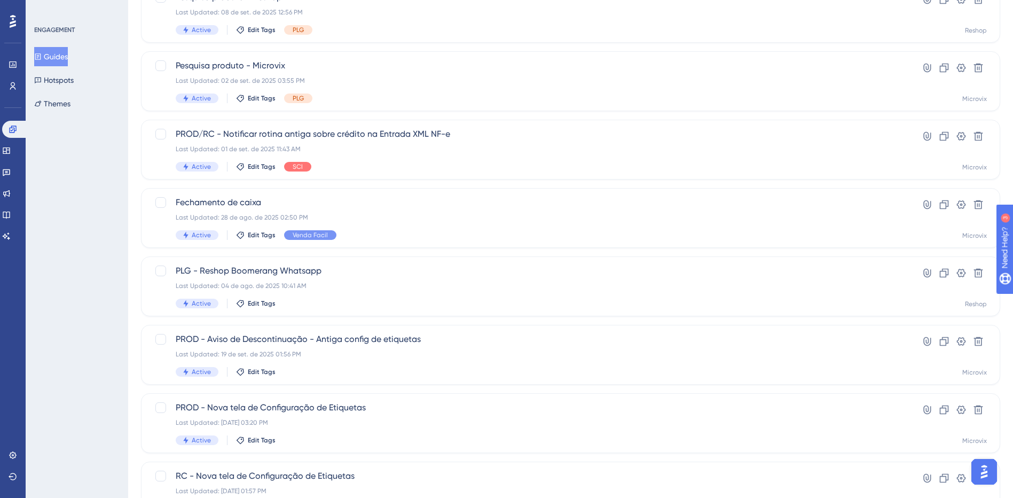
scroll to position [357, 0]
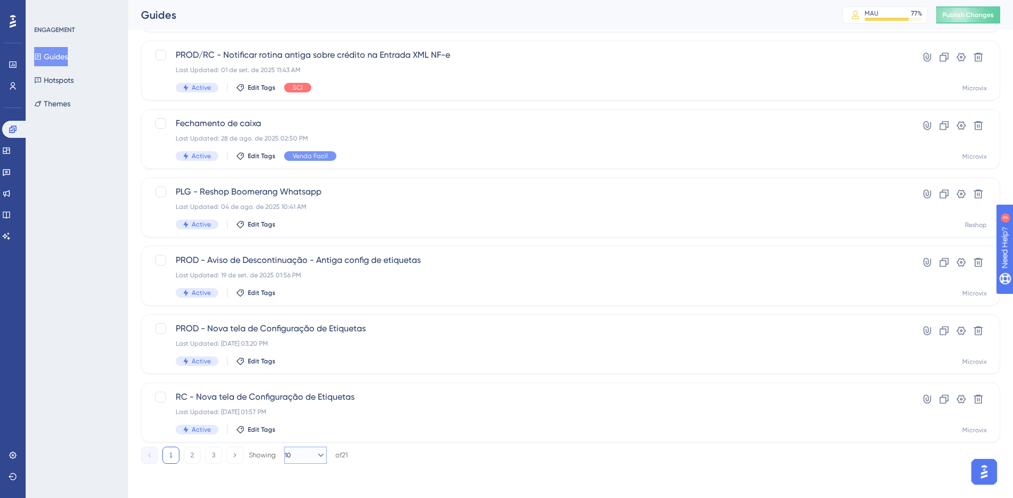
click at [318, 454] on icon at bounding box center [321, 454] width 6 height 3
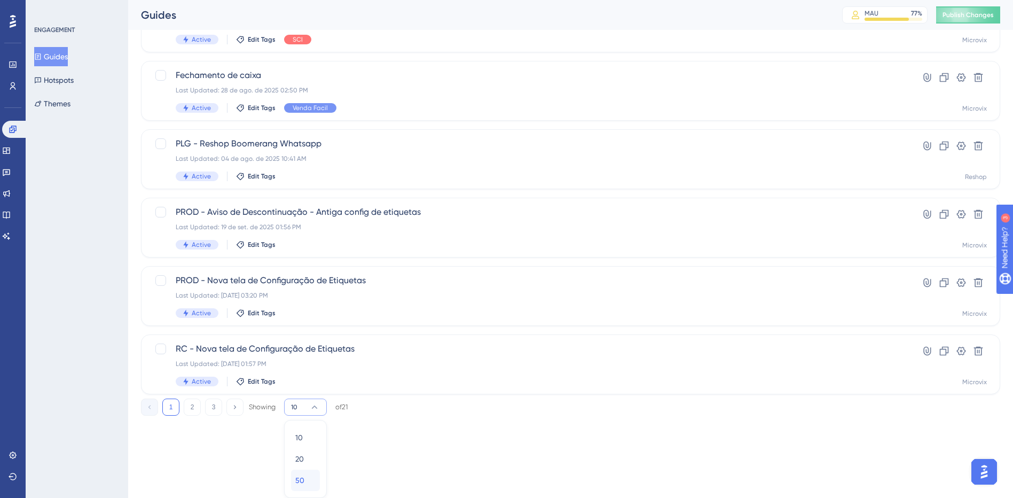
click at [308, 476] on div "50 50" at bounding box center [305, 479] width 20 height 21
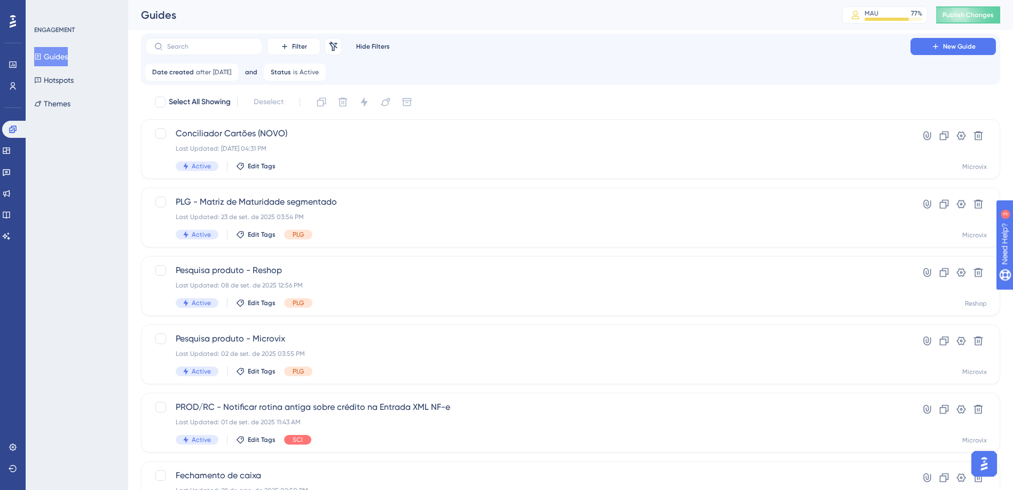
scroll to position [0, 0]
